Goal: Information Seeking & Learning: Learn about a topic

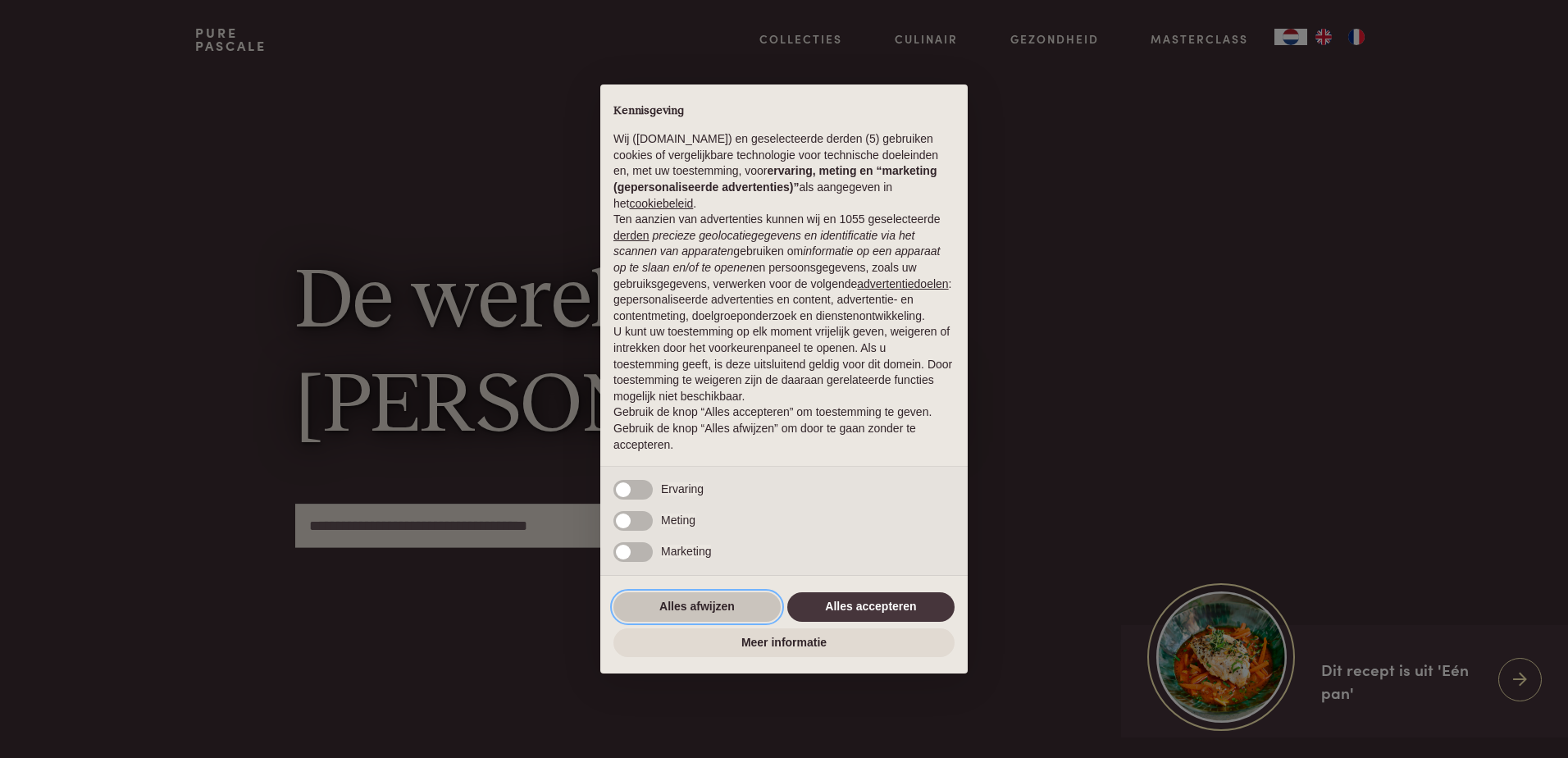
click at [674, 611] on button "Alles afwijzen" at bounding box center [696, 607] width 167 height 29
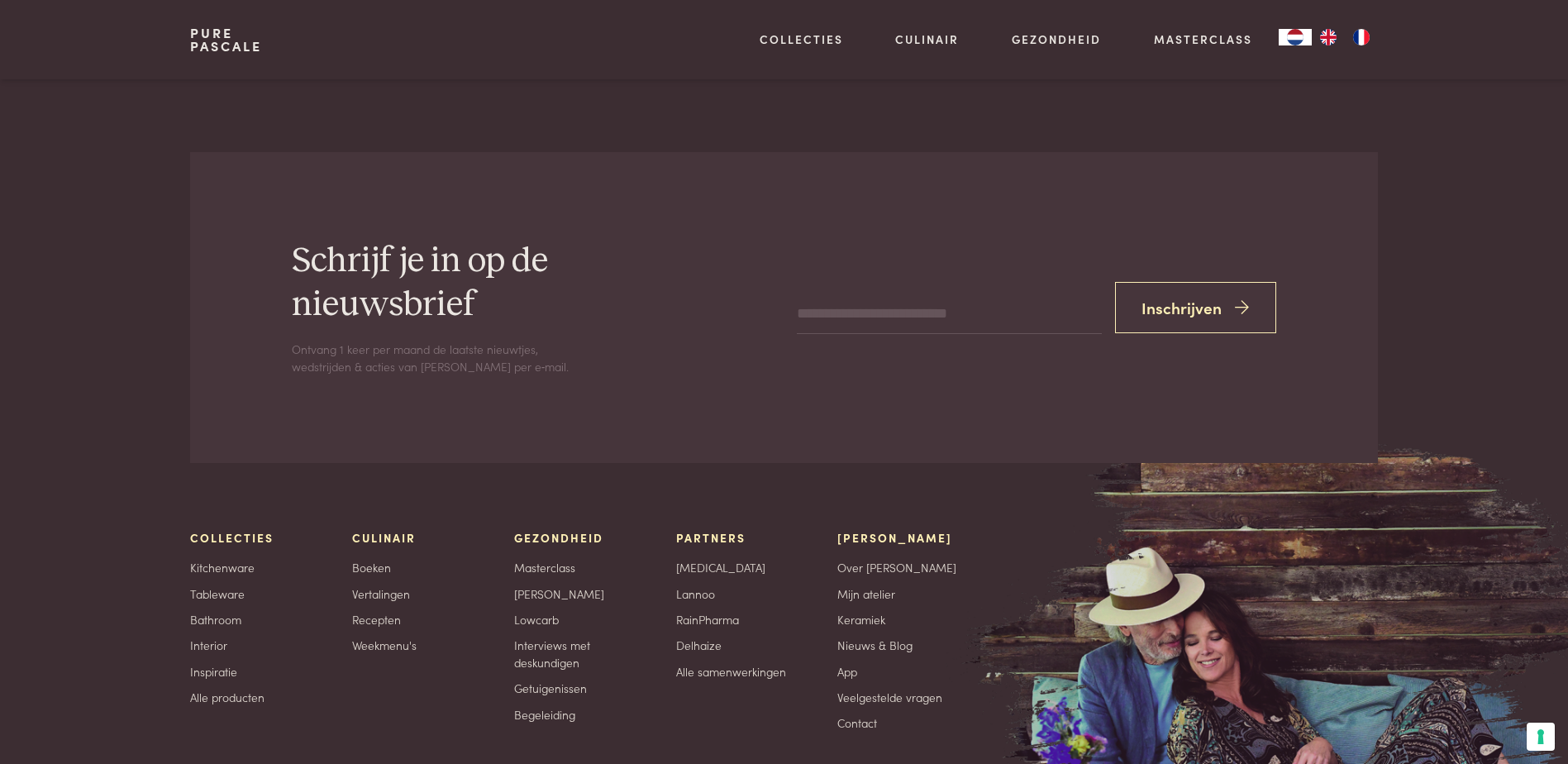
scroll to position [5206, 0]
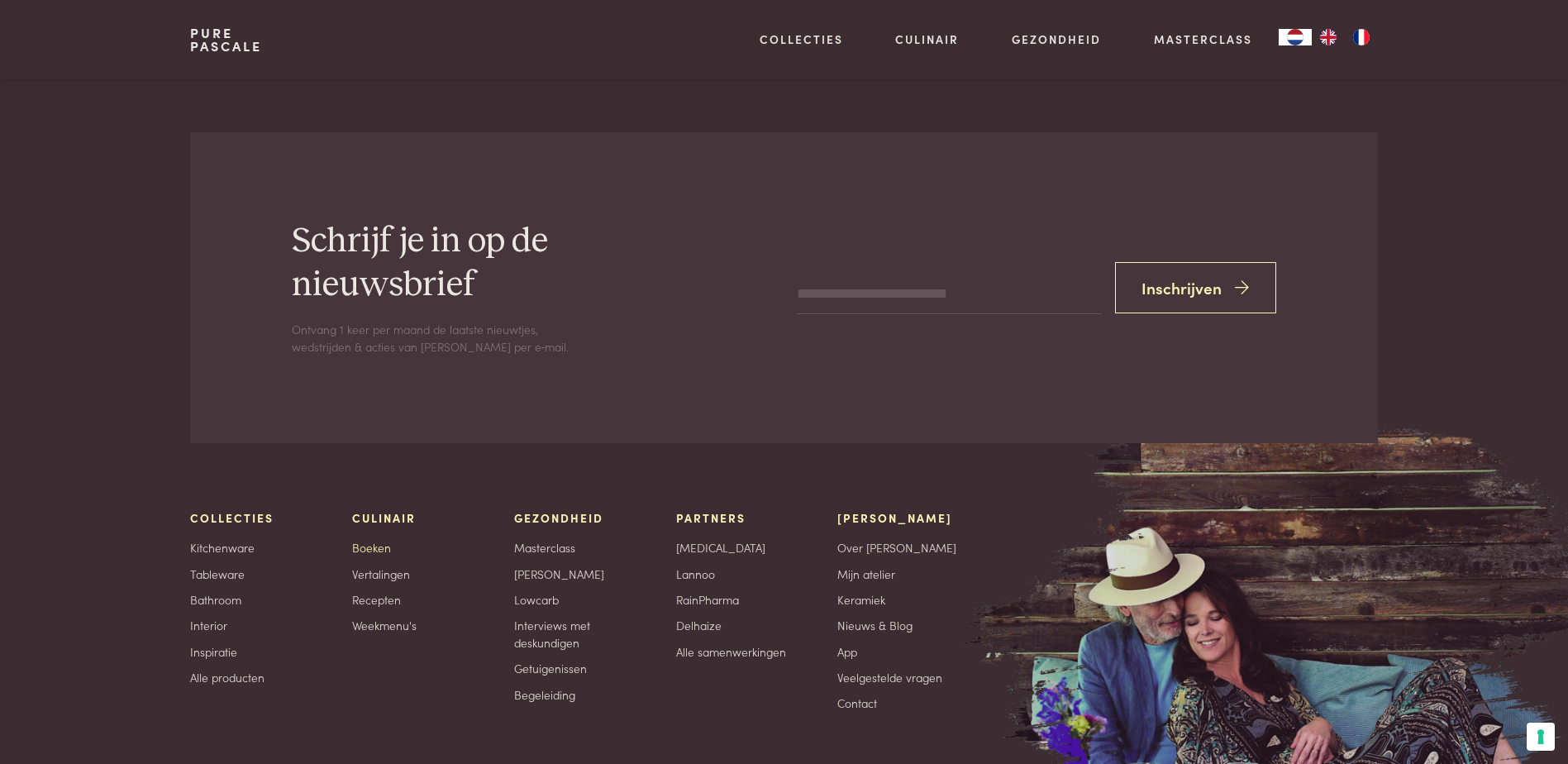
click at [375, 543] on link "Boeken" at bounding box center [372, 547] width 39 height 17
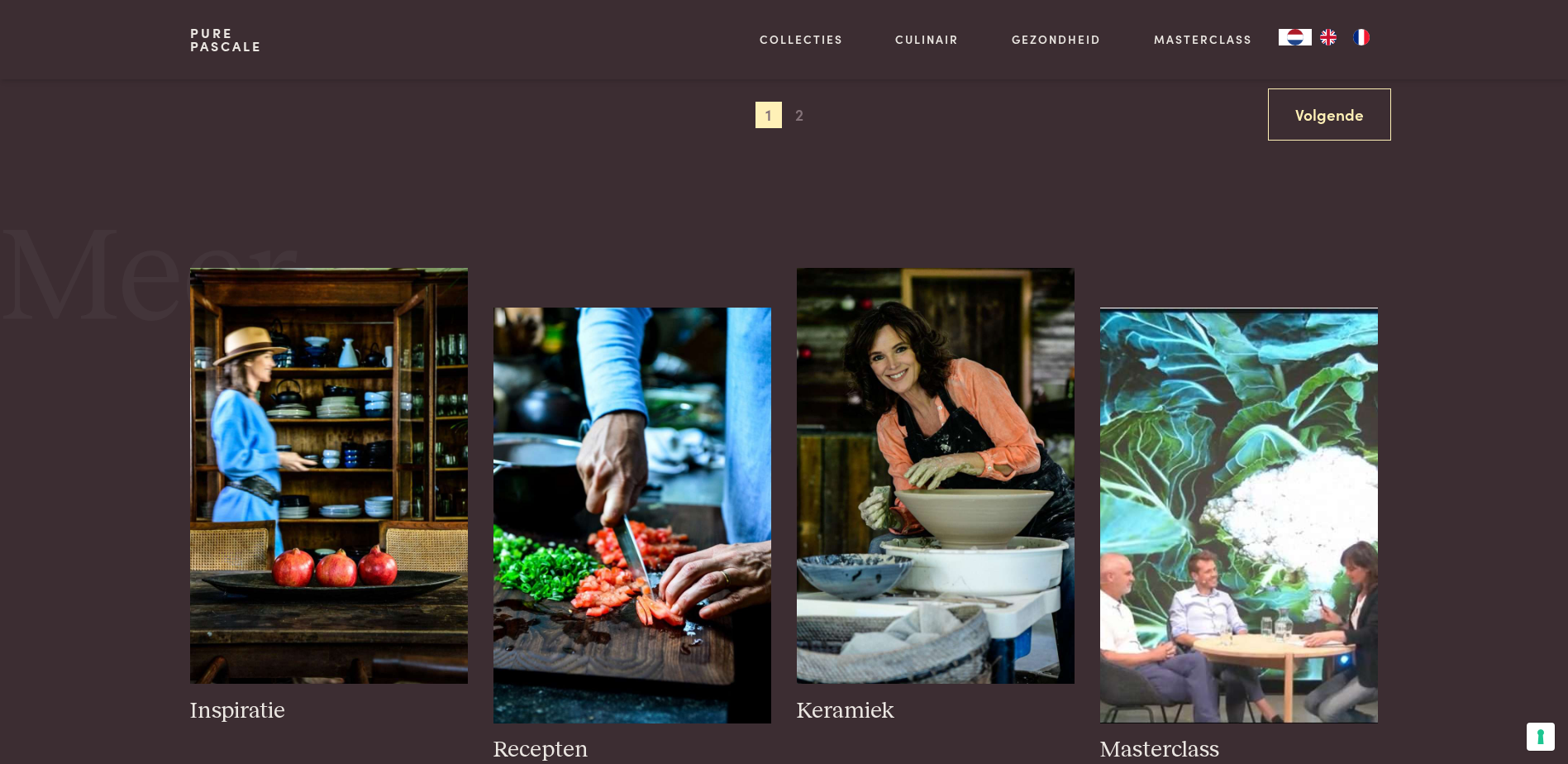
scroll to position [2066, 0]
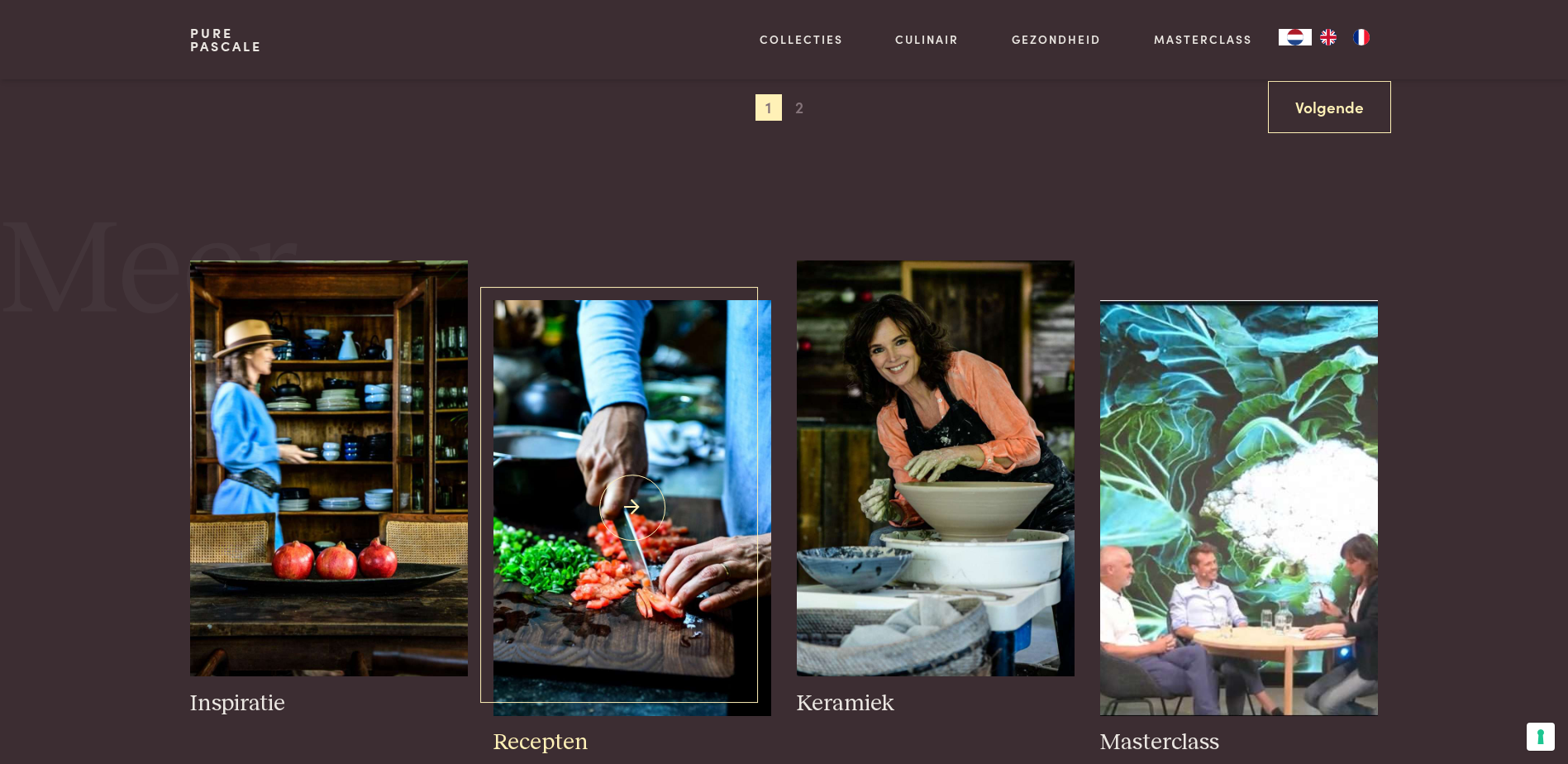
click at [635, 552] on img at bounding box center [632, 507] width 277 height 416
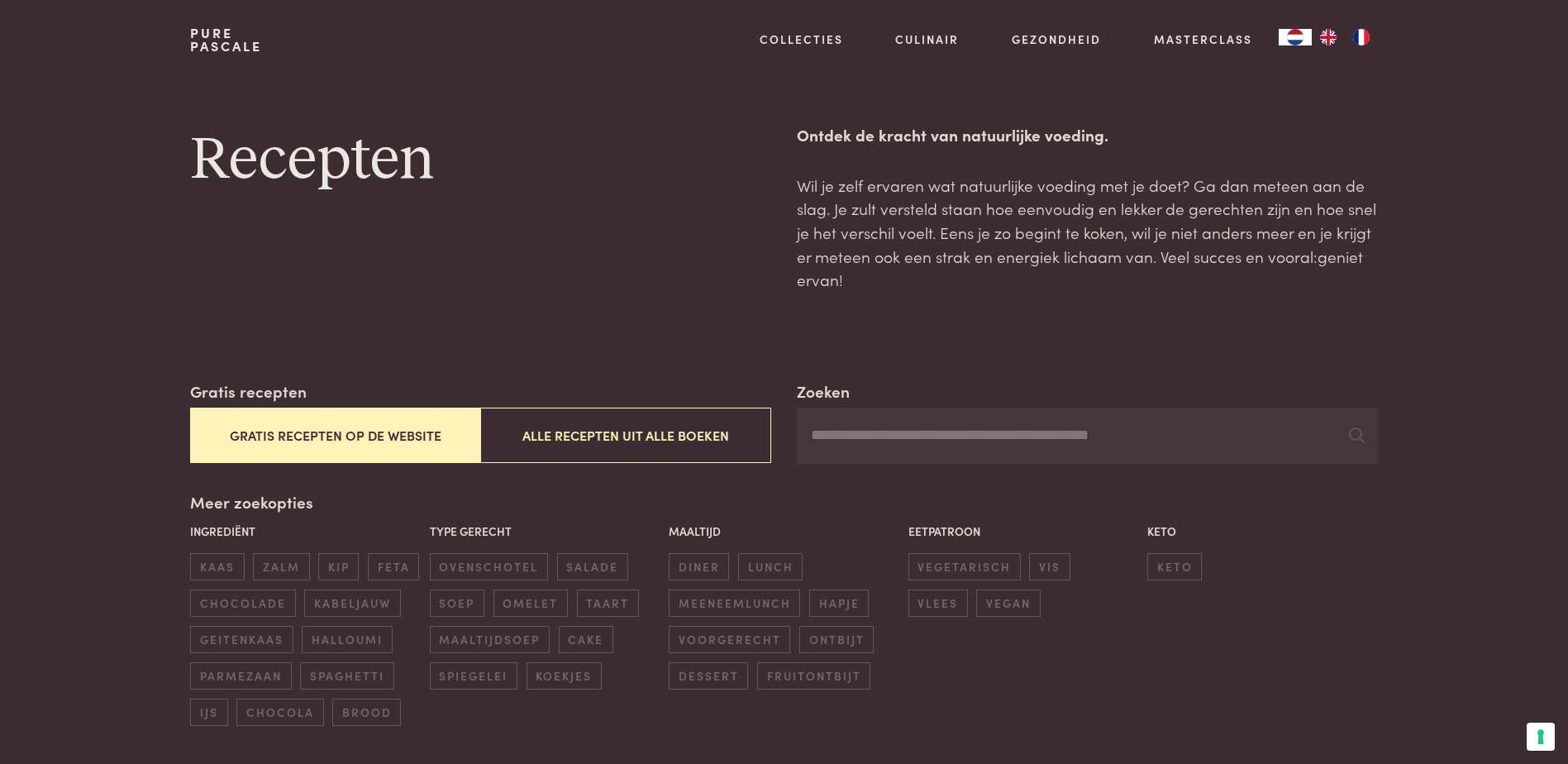
click at [299, 436] on button "Gratis recepten op de website" at bounding box center [336, 435] width 291 height 55
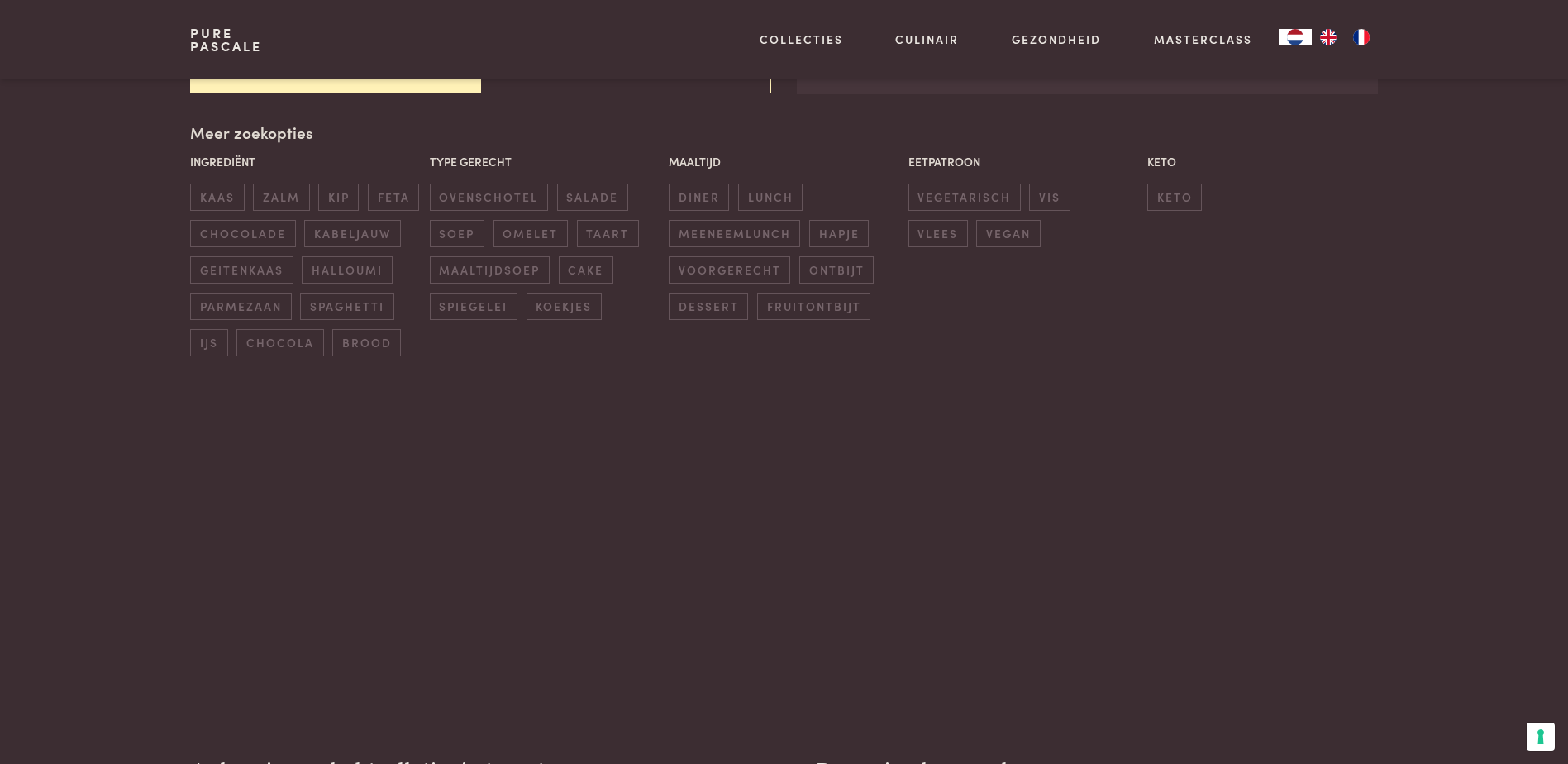
scroll to position [380, 0]
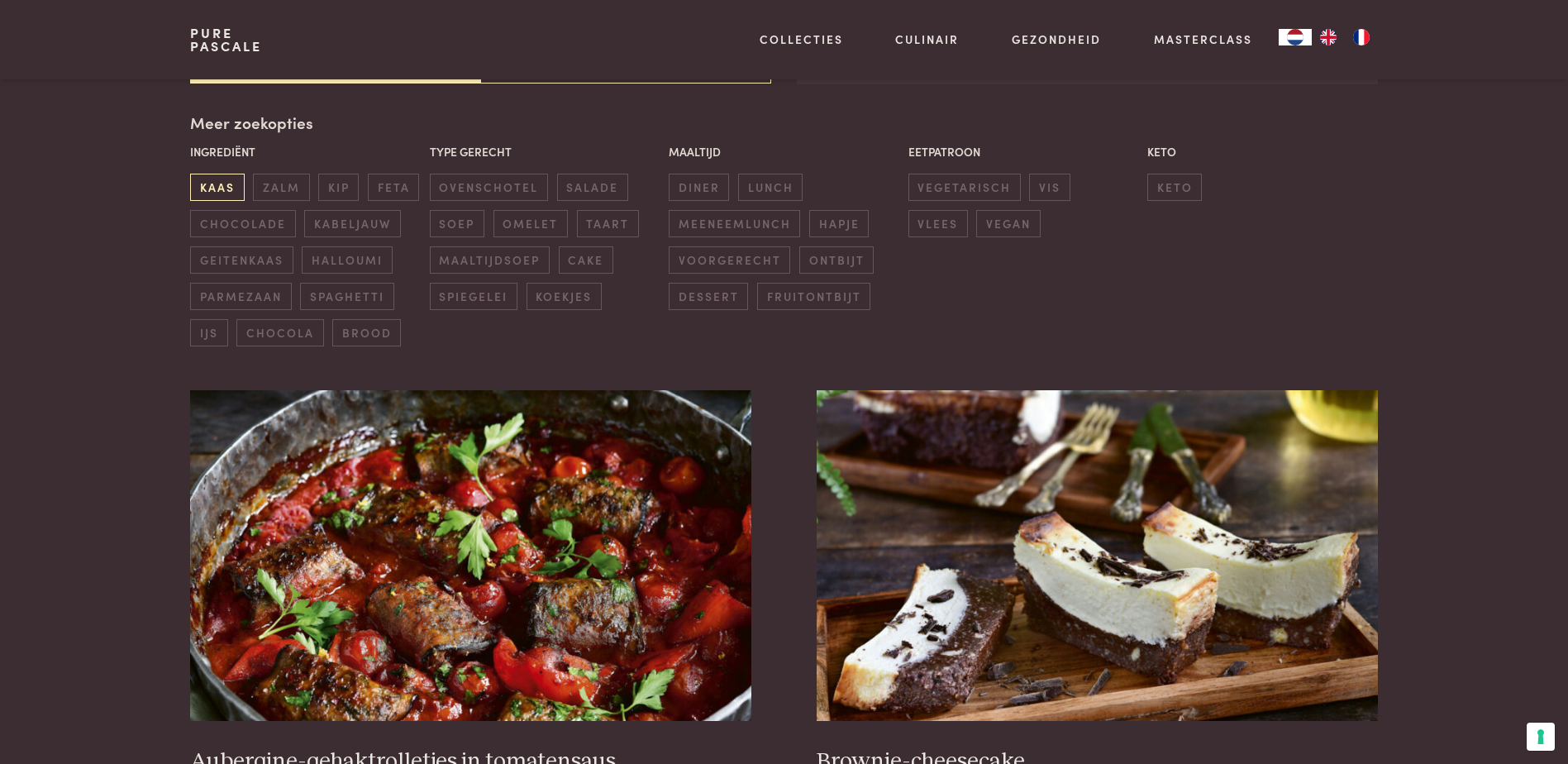
click at [197, 192] on span "kaas" at bounding box center [217, 188] width 53 height 28
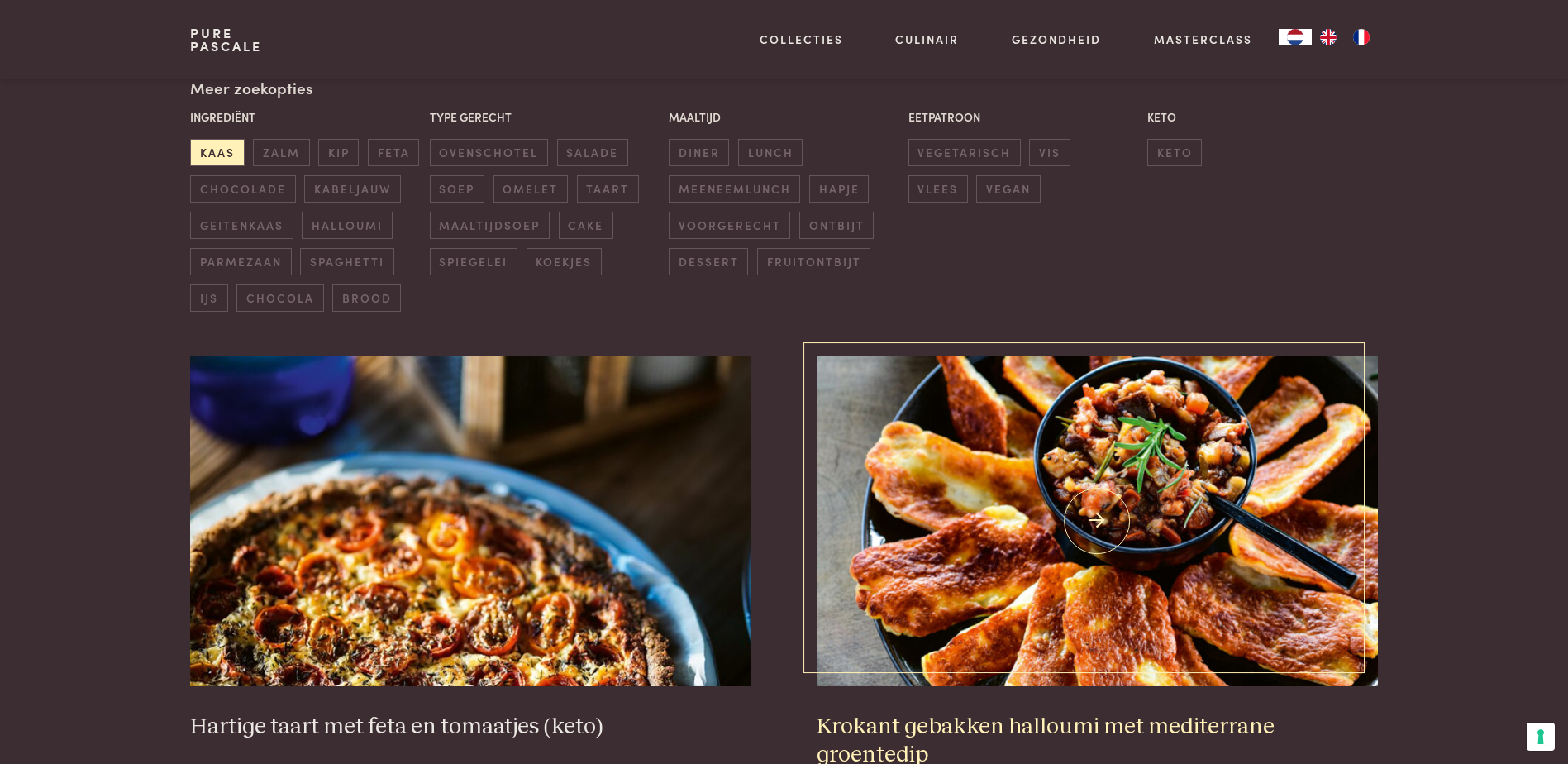
scroll to position [214, 0]
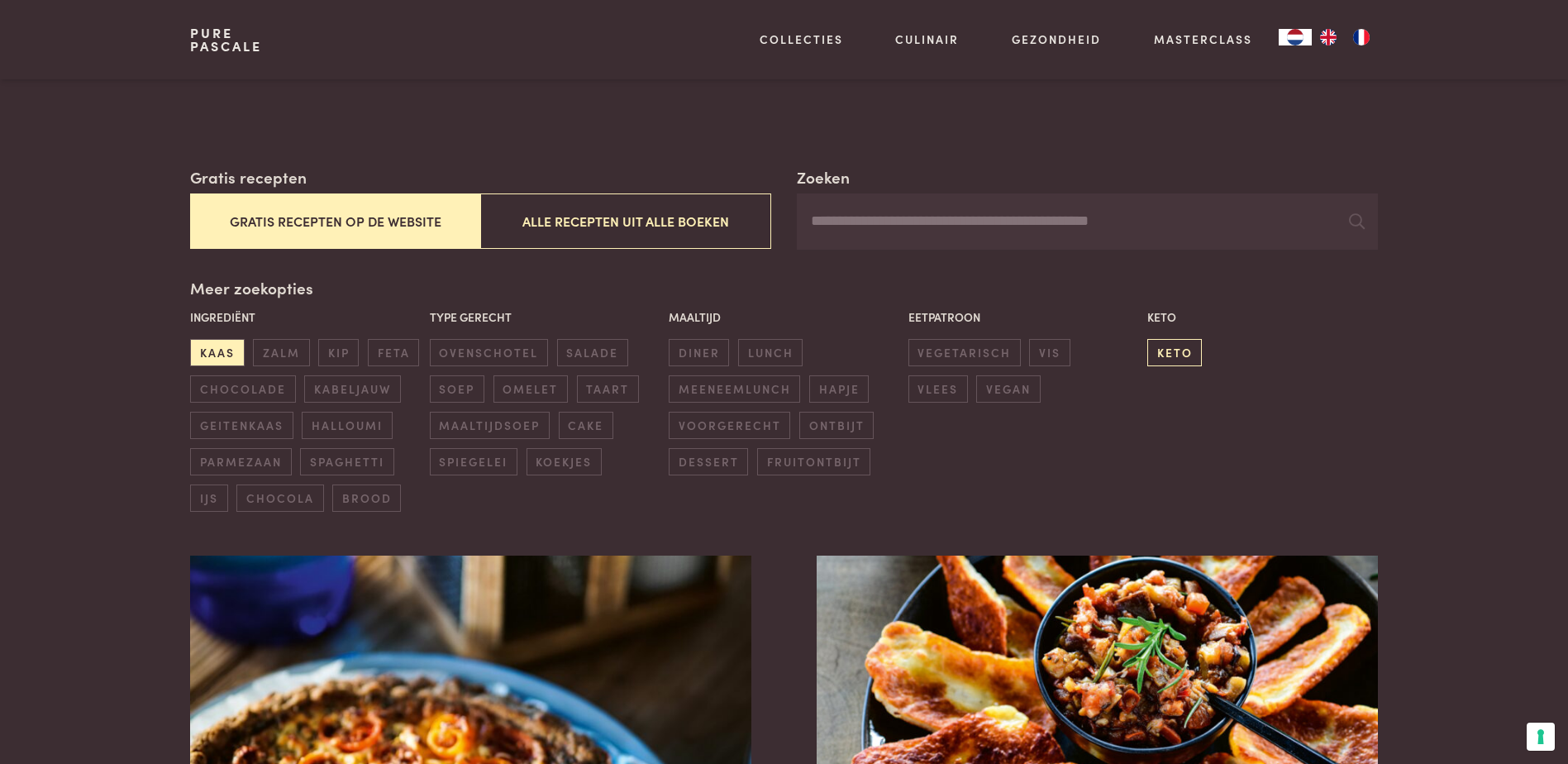
click at [1172, 350] on span "keto" at bounding box center [1174, 353] width 54 height 28
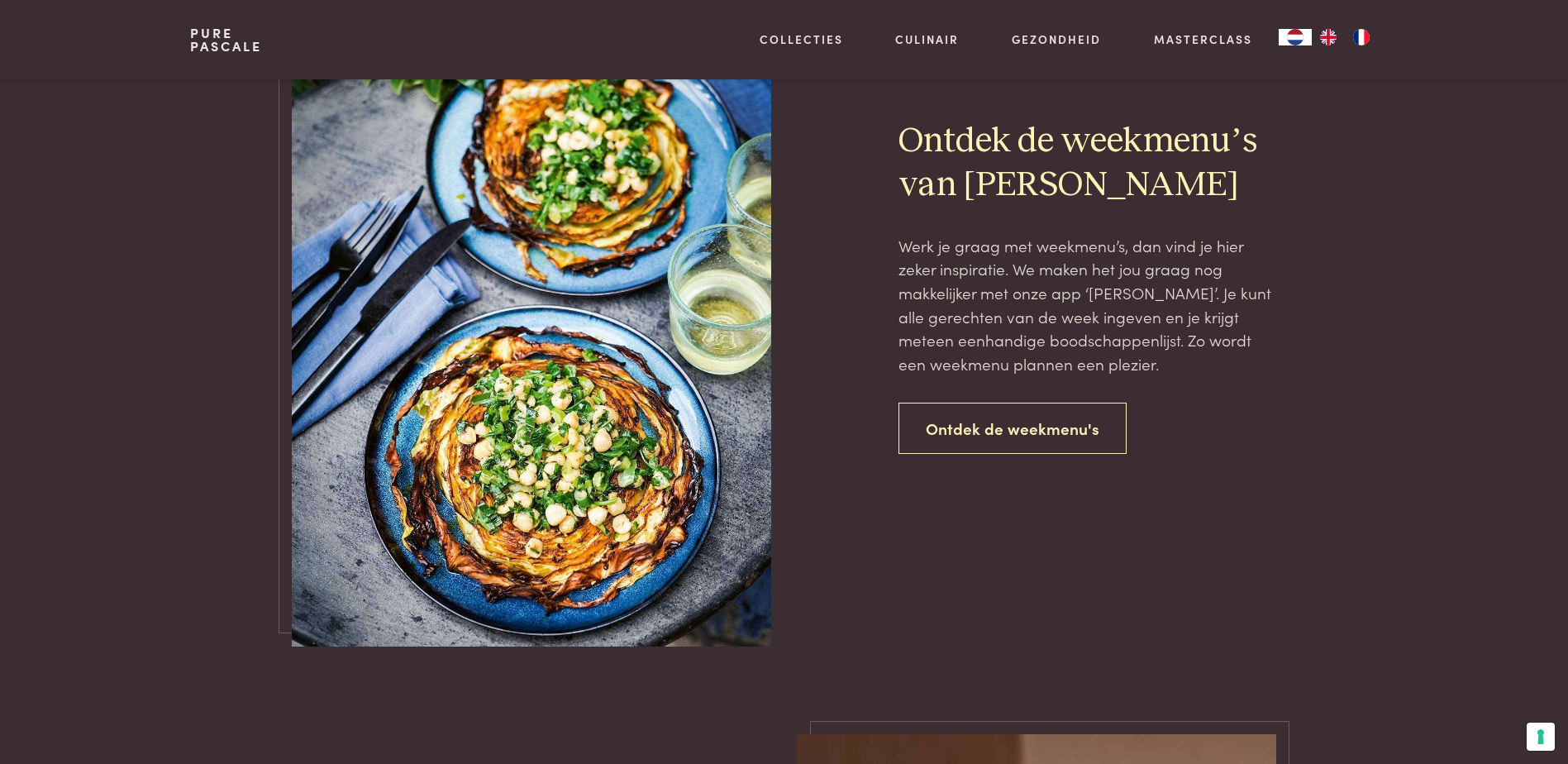
scroll to position [1867, 0]
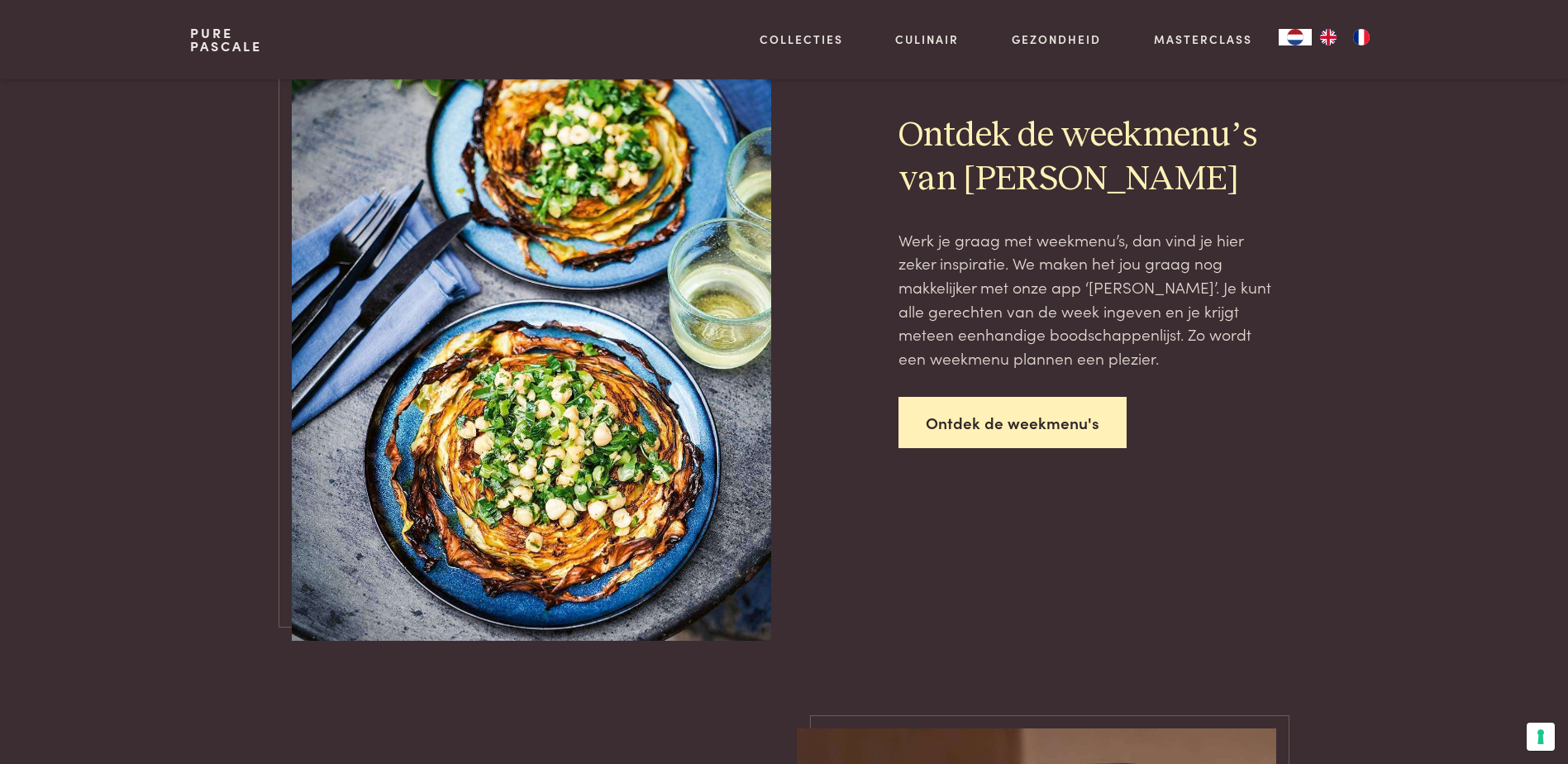
click at [1093, 420] on link "Ontdek de weekmenu's" at bounding box center [1013, 422] width 228 height 52
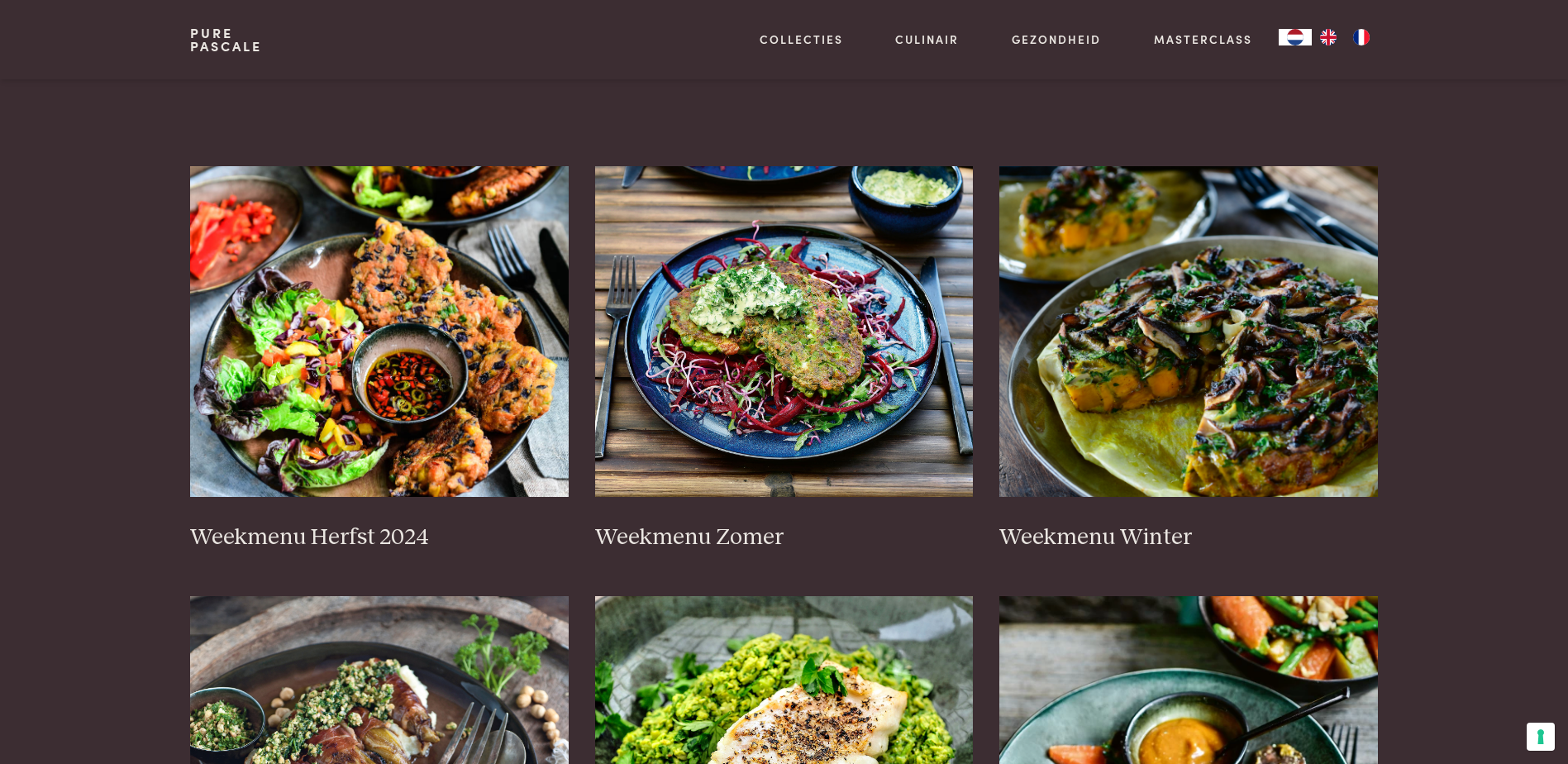
scroll to position [248, 0]
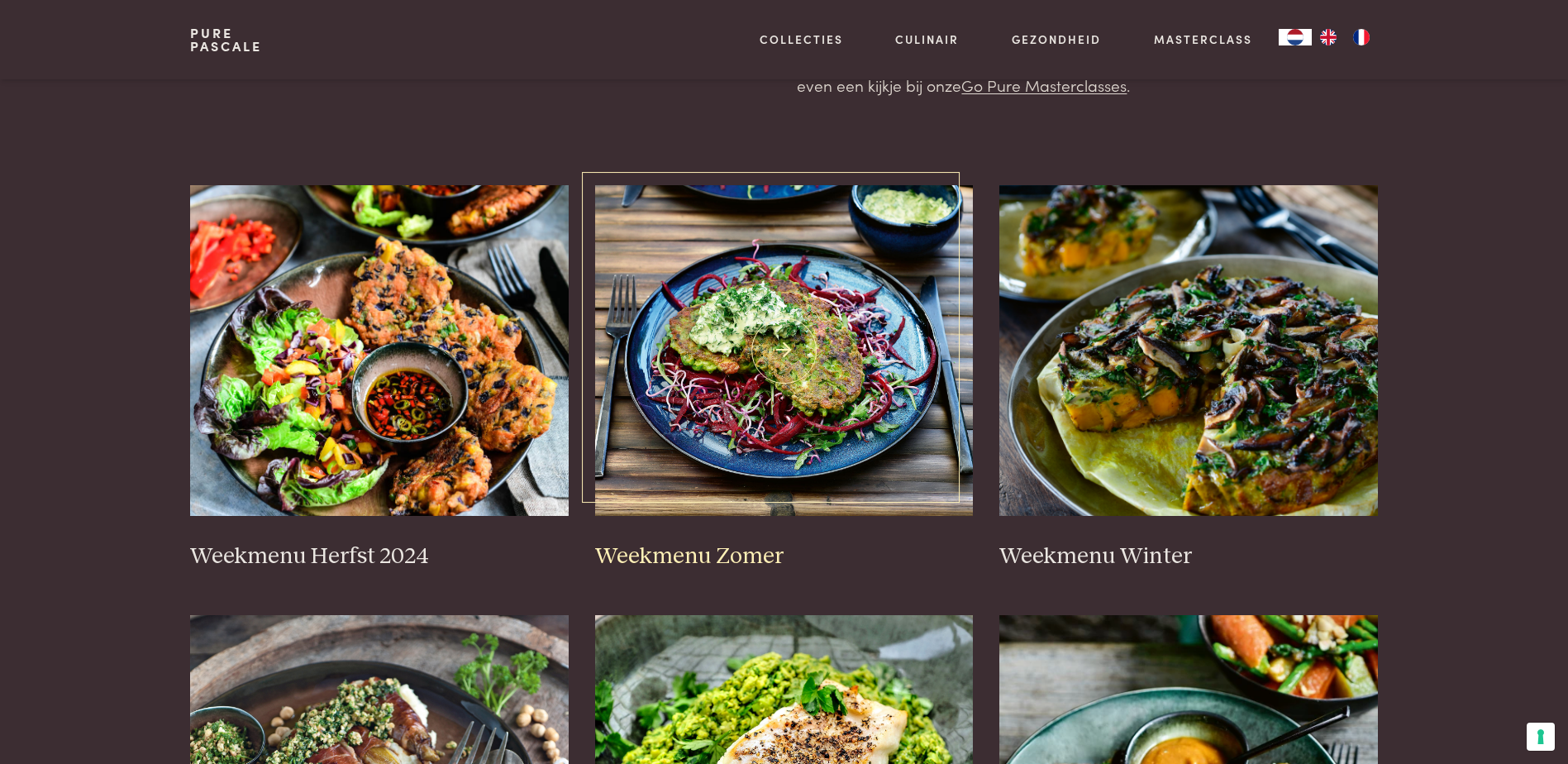
click at [869, 411] on img at bounding box center [784, 350] width 379 height 331
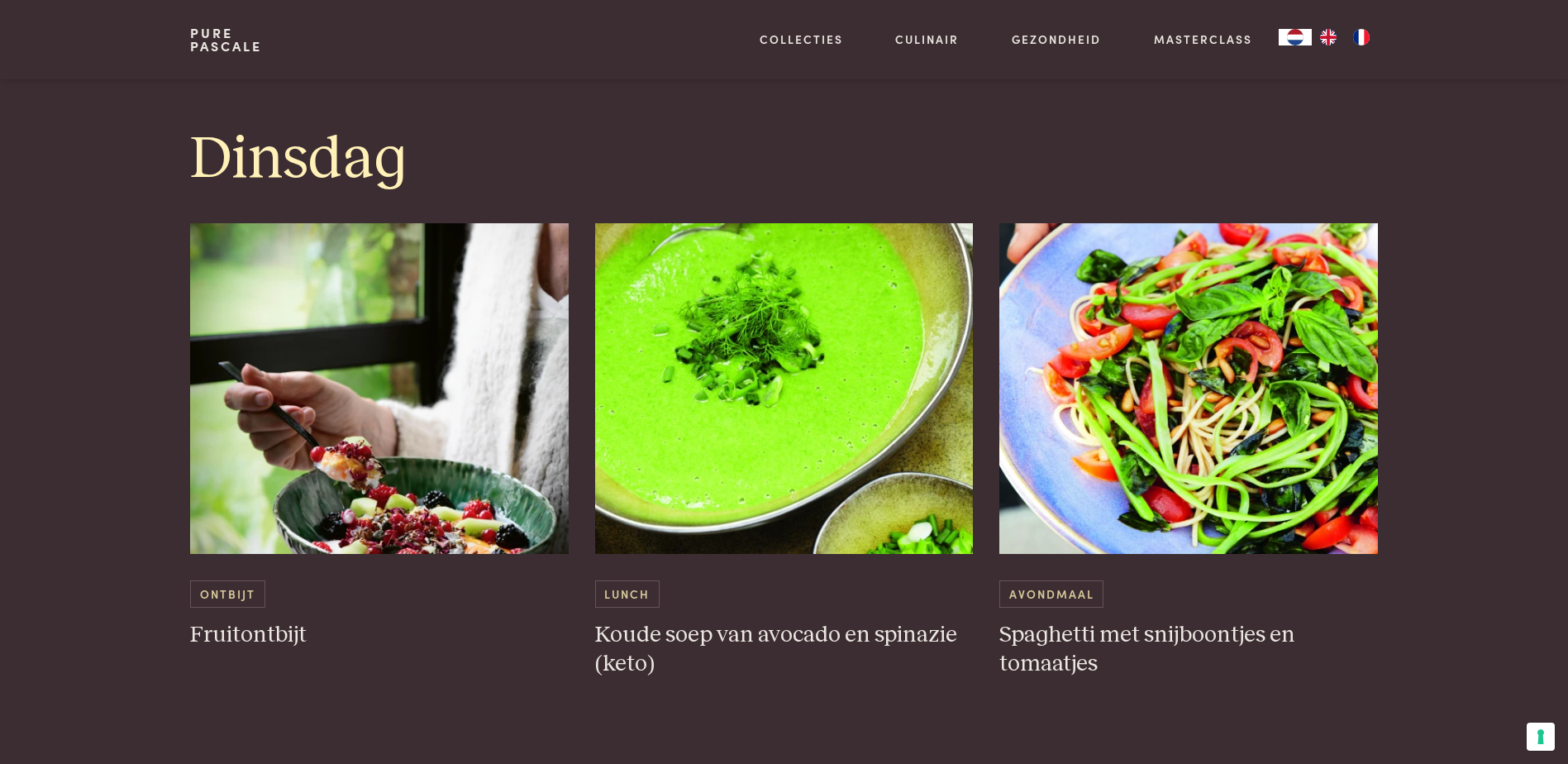
scroll to position [2066, 0]
